Goal: Find specific page/section: Find specific page/section

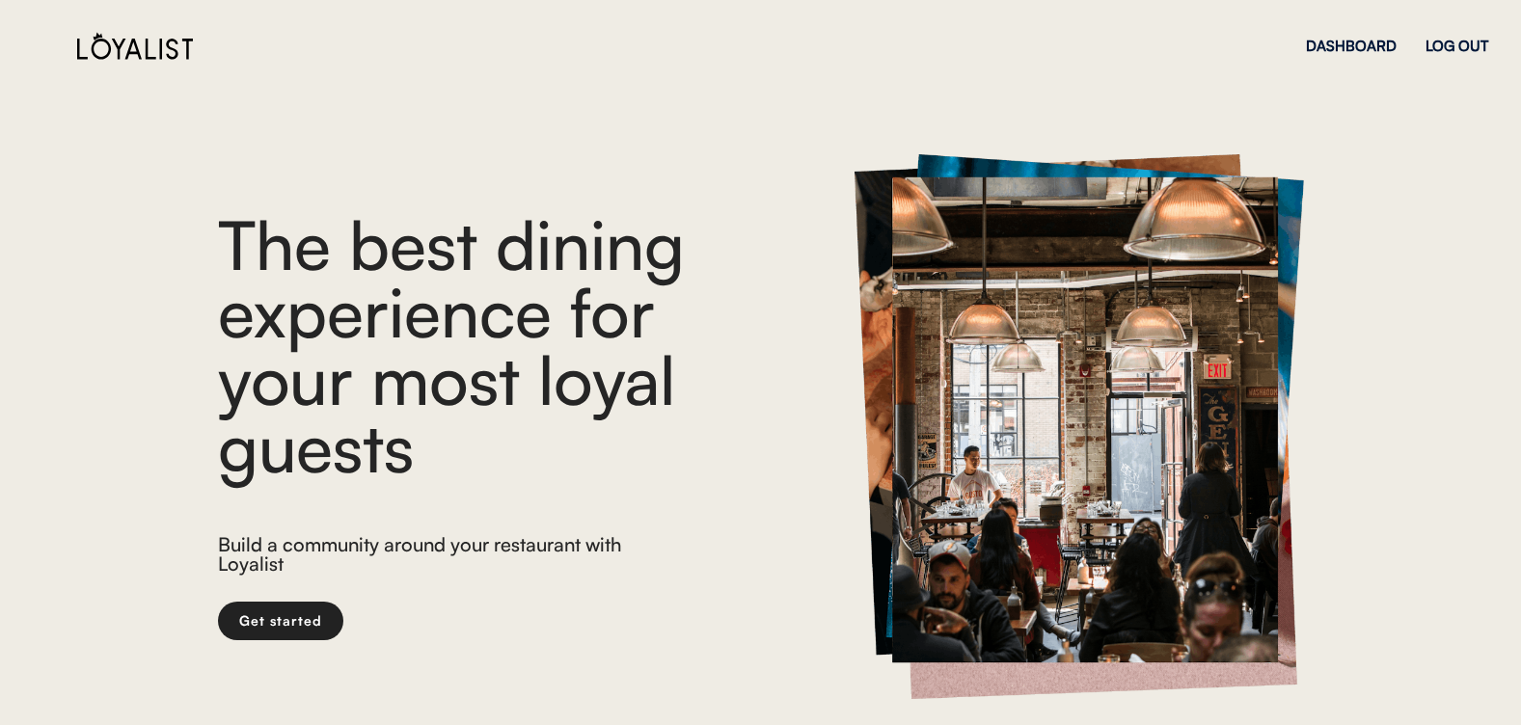
click at [1422, 48] on div "DASHBOARD LOG OUT" at bounding box center [1397, 45] width 182 height 67
click at [1434, 40] on div "LOG OUT" at bounding box center [1456, 46] width 63 height 14
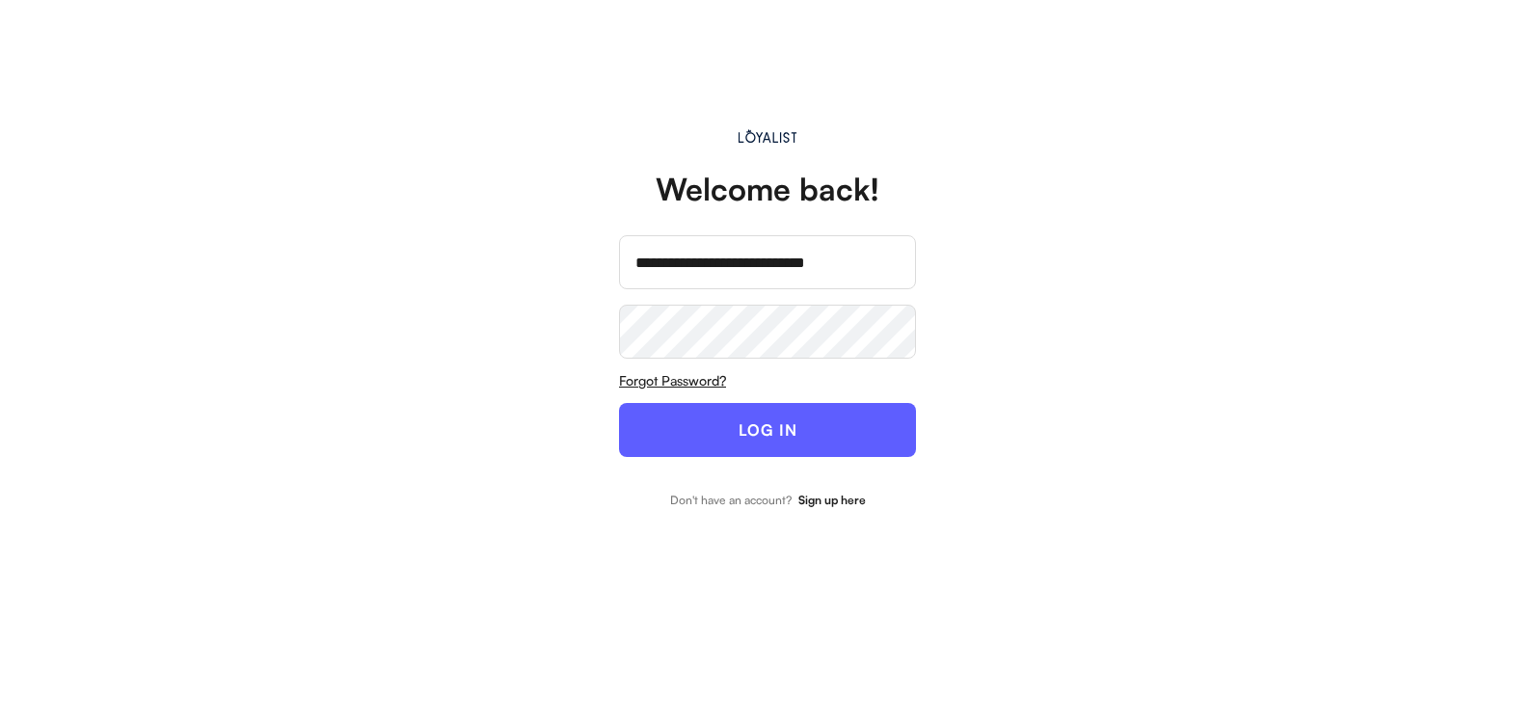
click at [671, 438] on button "LOG IN" at bounding box center [767, 430] width 297 height 54
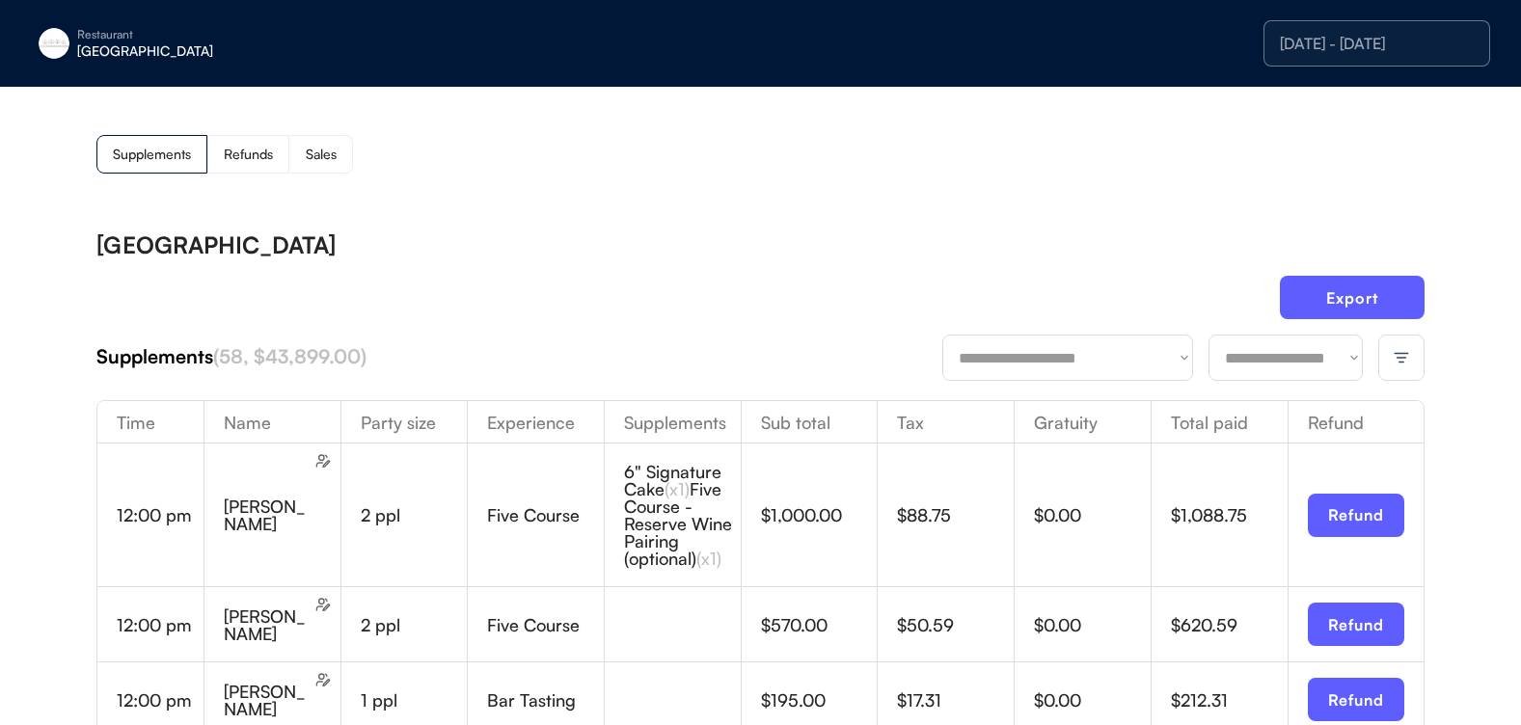
click at [1411, 358] on div at bounding box center [1401, 358] width 46 height 46
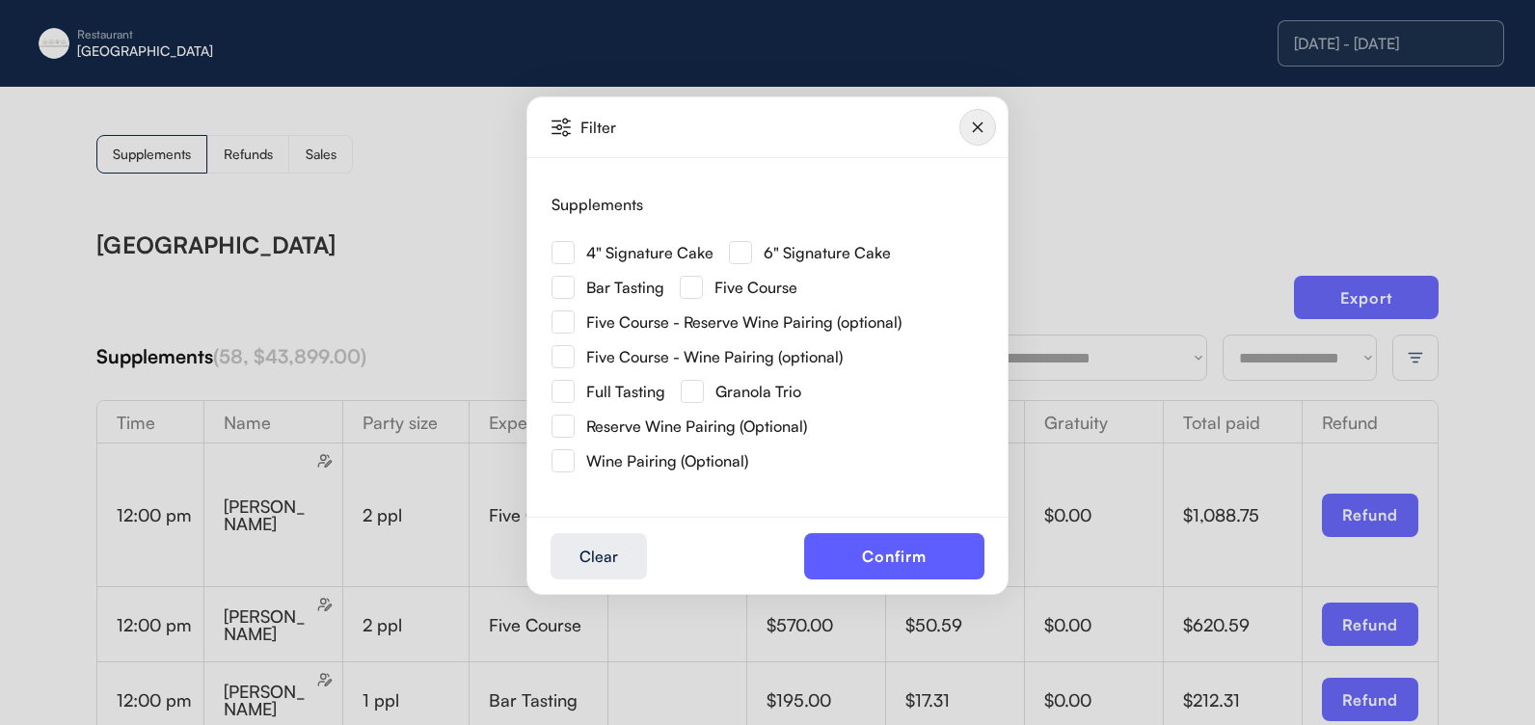
click at [574, 250] on img at bounding box center [563, 252] width 23 height 23
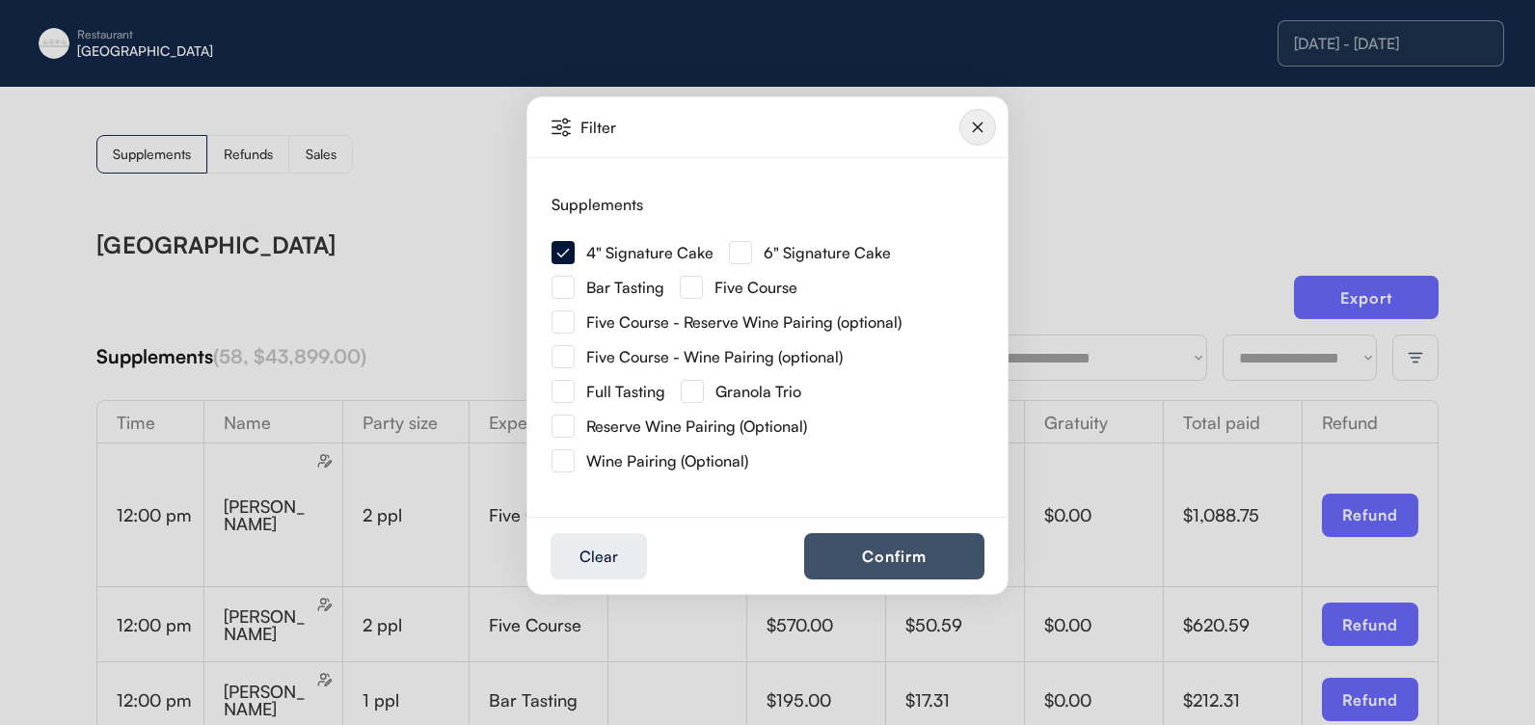
click at [865, 552] on button "Confirm" at bounding box center [894, 556] width 180 height 46
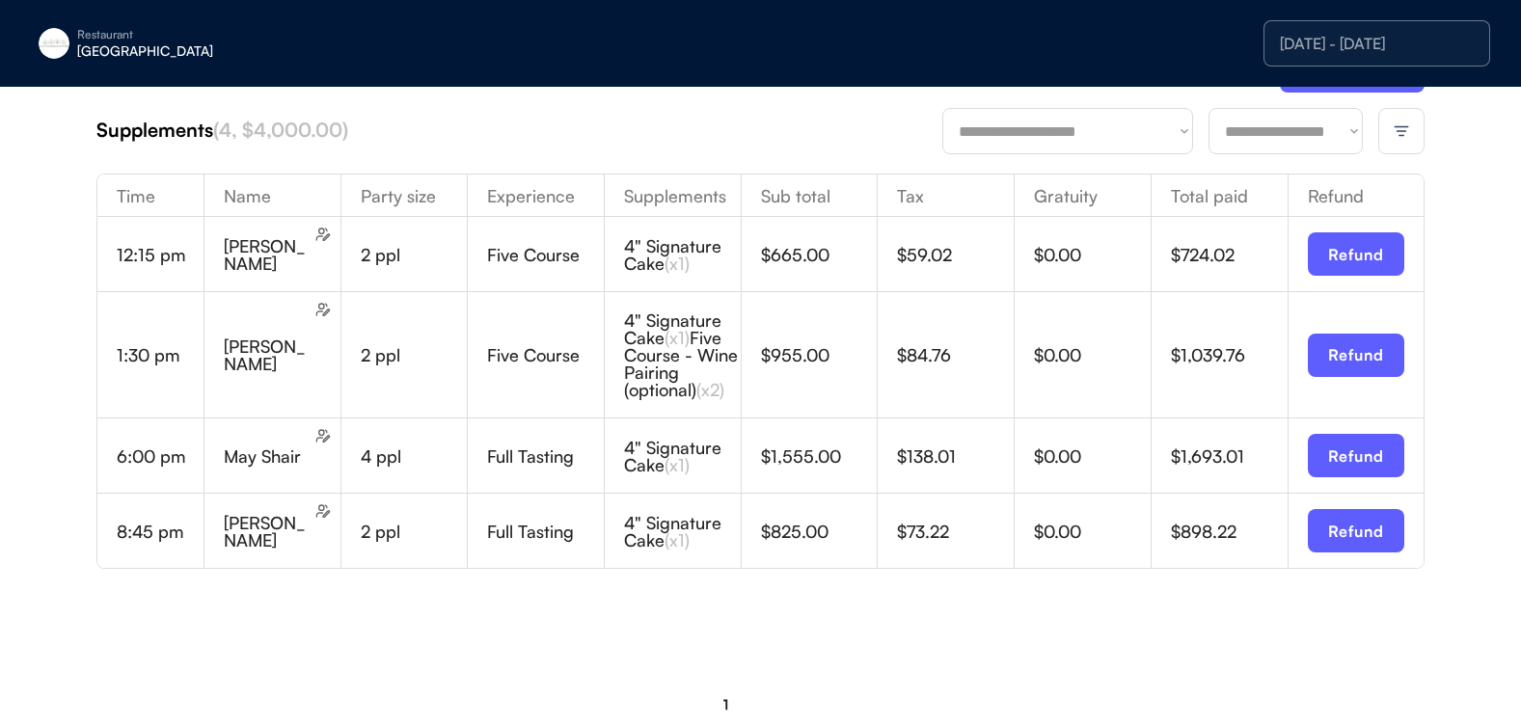
scroll to position [193, 0]
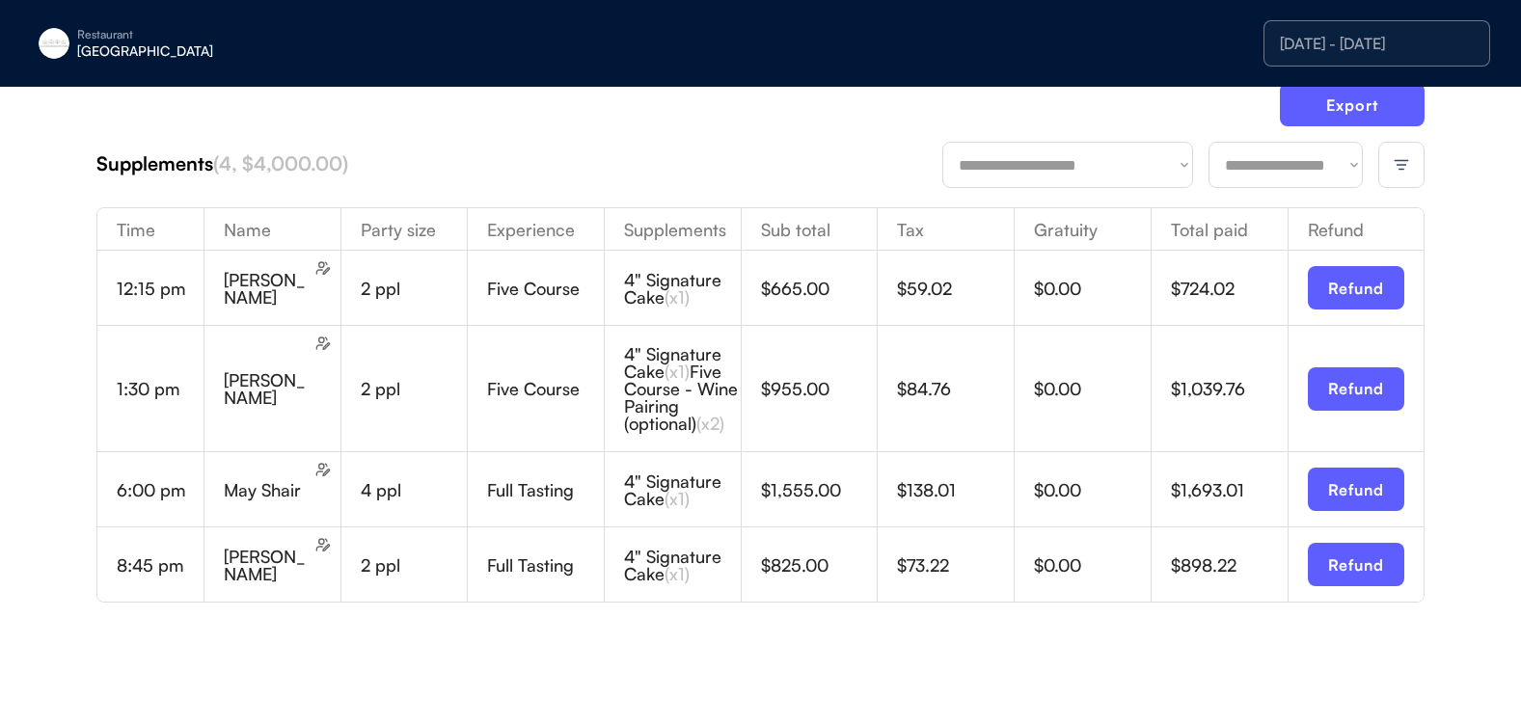
click at [1418, 162] on div at bounding box center [1401, 165] width 46 height 46
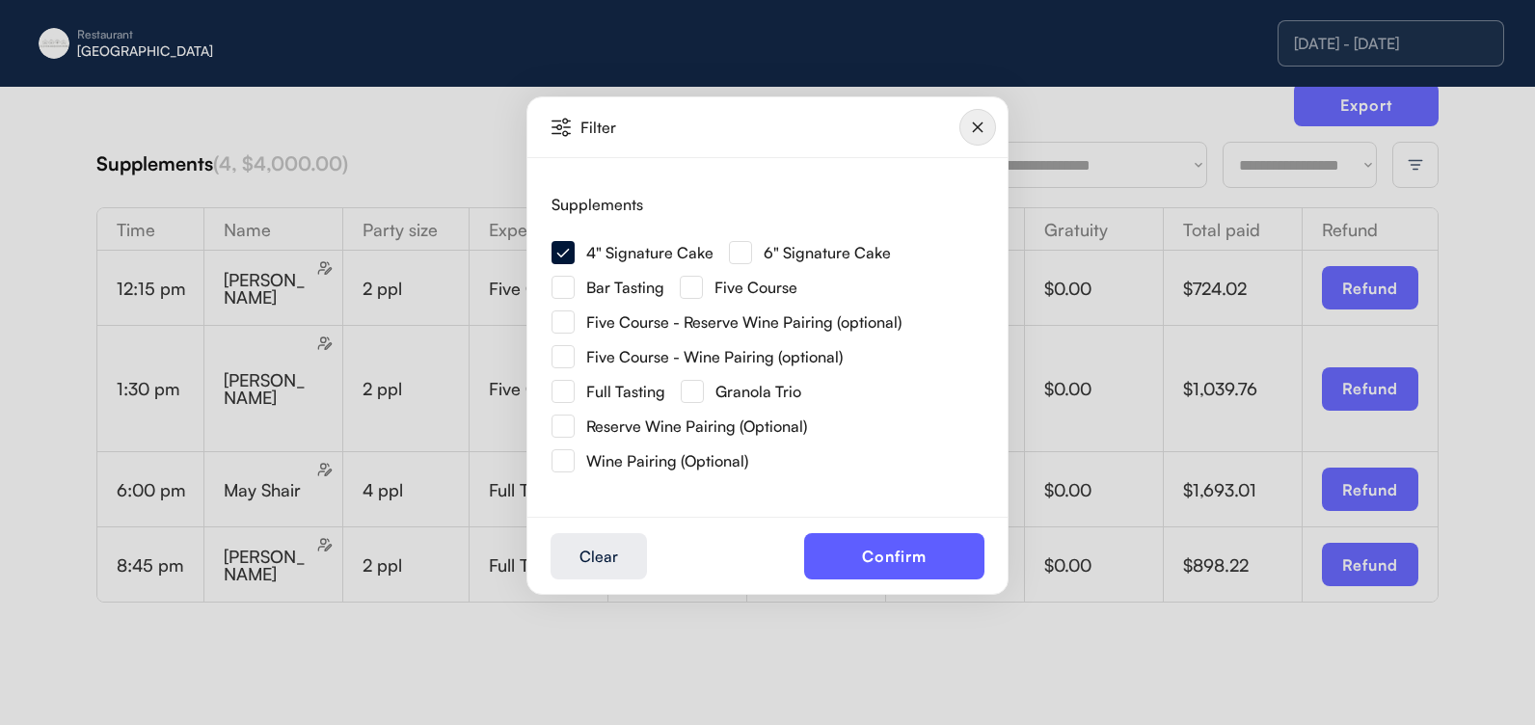
click at [751, 246] on div "6" Signature Cake" at bounding box center [810, 252] width 162 height 23
click at [745, 252] on img at bounding box center [740, 252] width 23 height 23
click at [944, 561] on button "Confirm" at bounding box center [894, 556] width 180 height 46
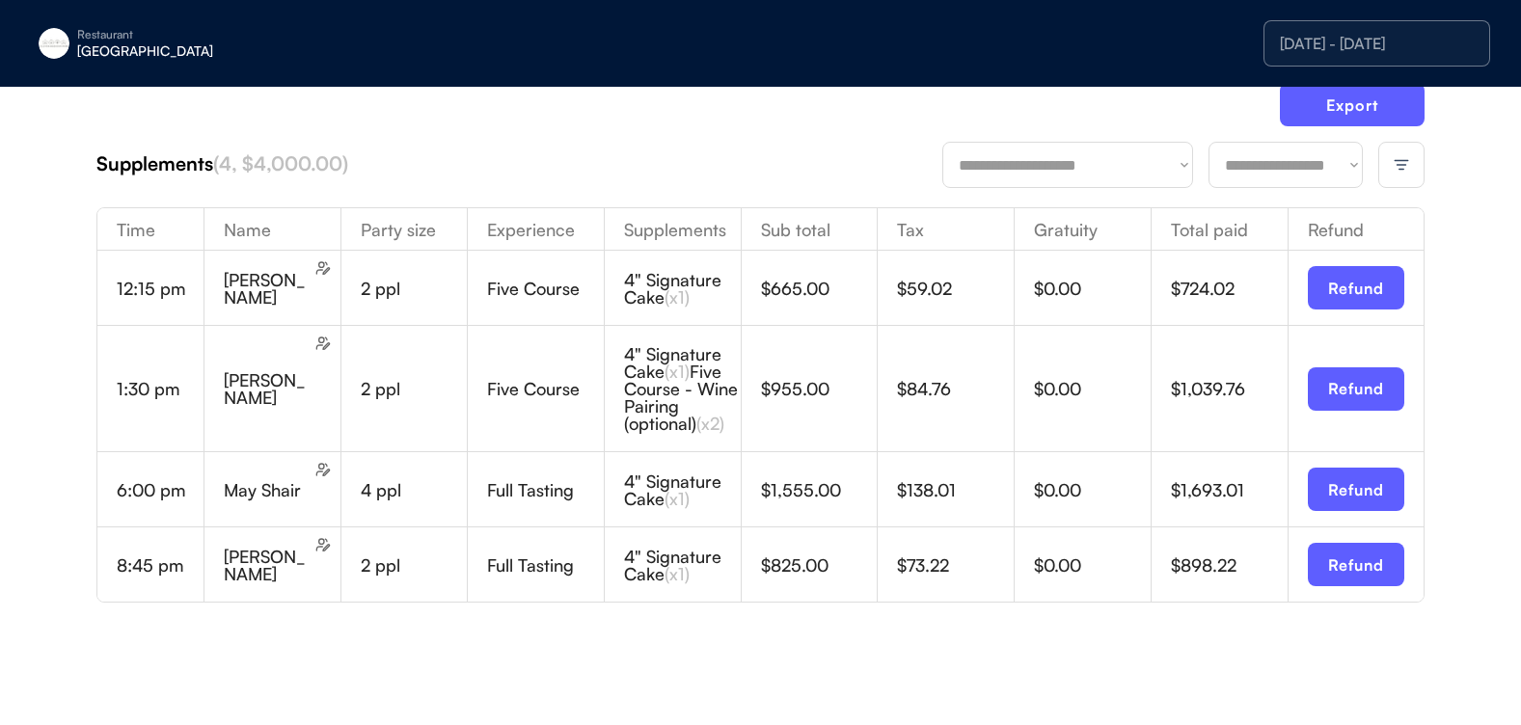
scroll to position [166, 0]
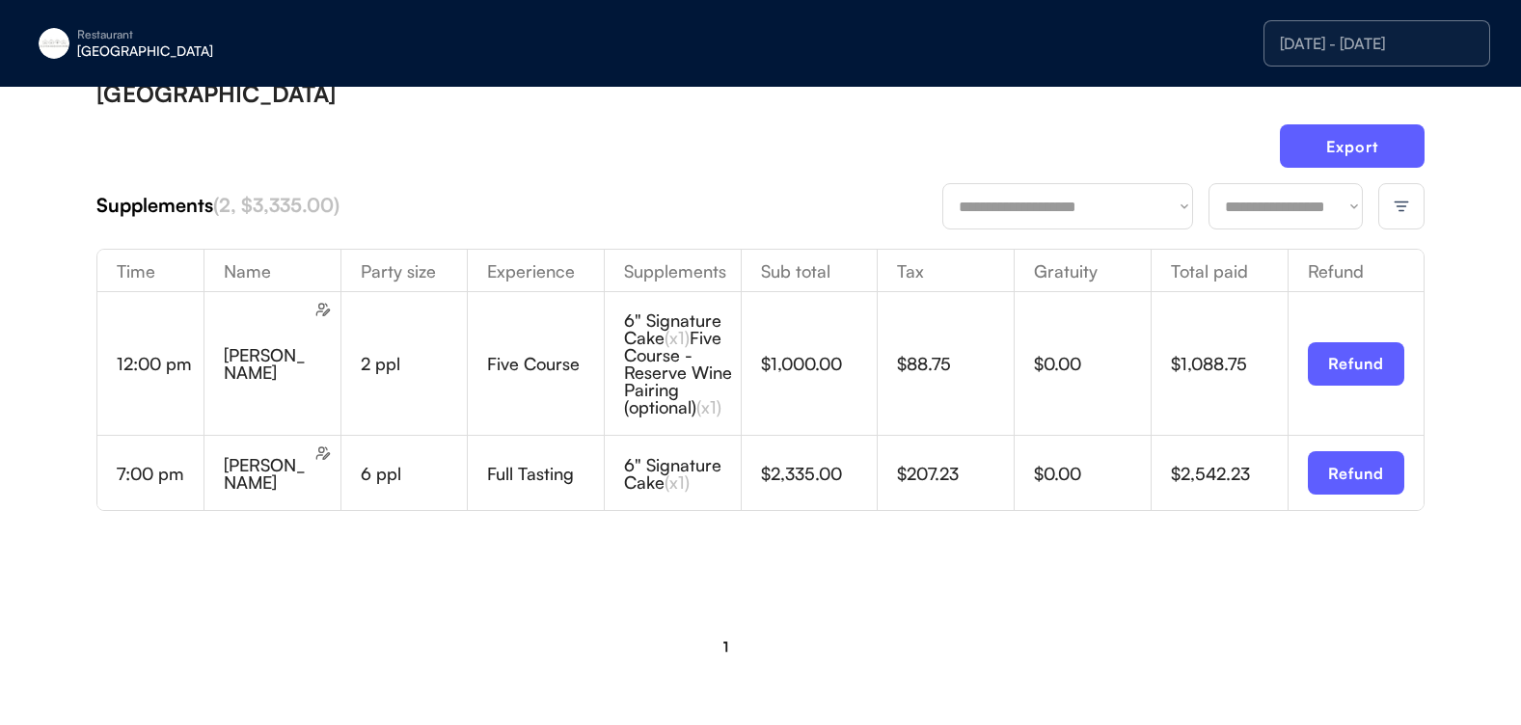
click at [1382, 186] on div at bounding box center [1401, 206] width 46 height 46
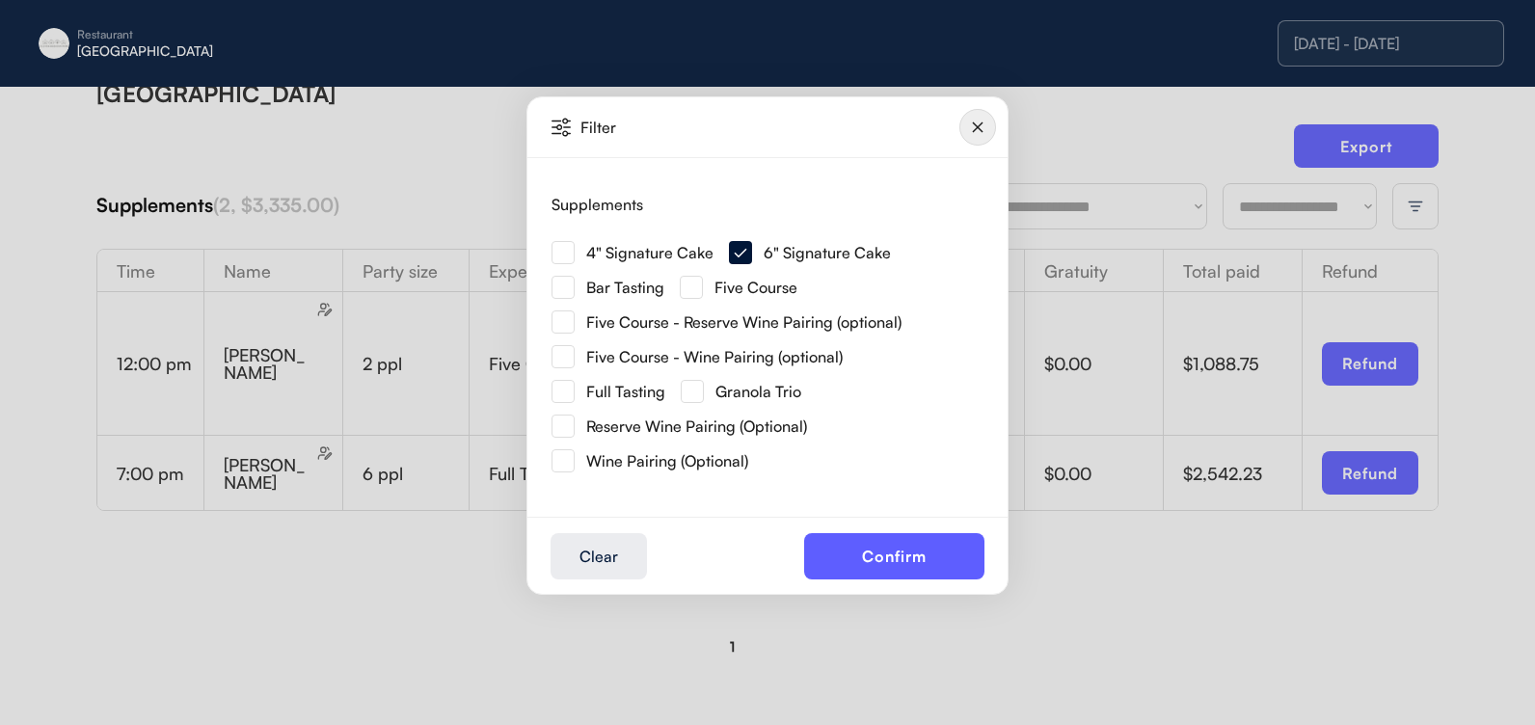
click at [565, 251] on img at bounding box center [563, 252] width 23 height 23
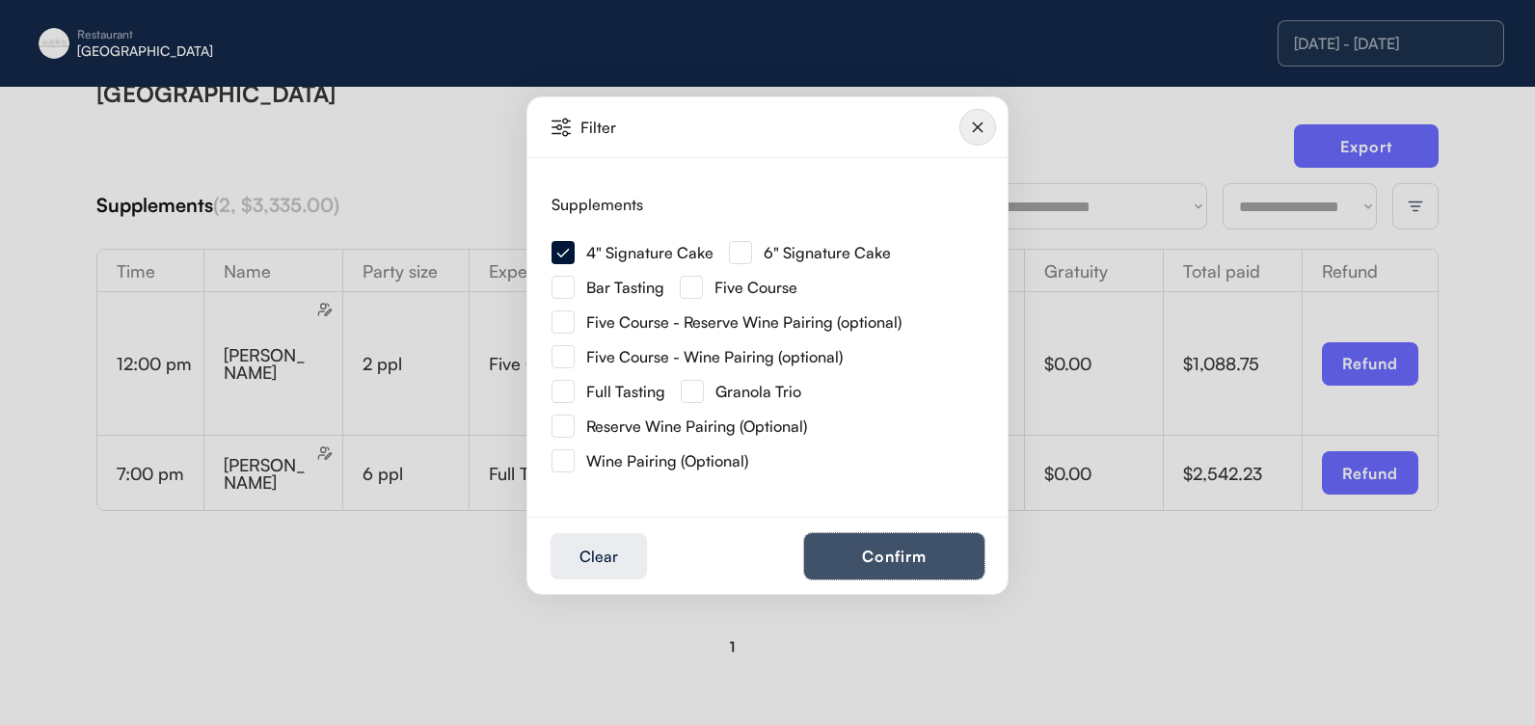
click at [861, 556] on button "Confirm" at bounding box center [894, 556] width 180 height 46
